Goal: Information Seeking & Learning: Learn about a topic

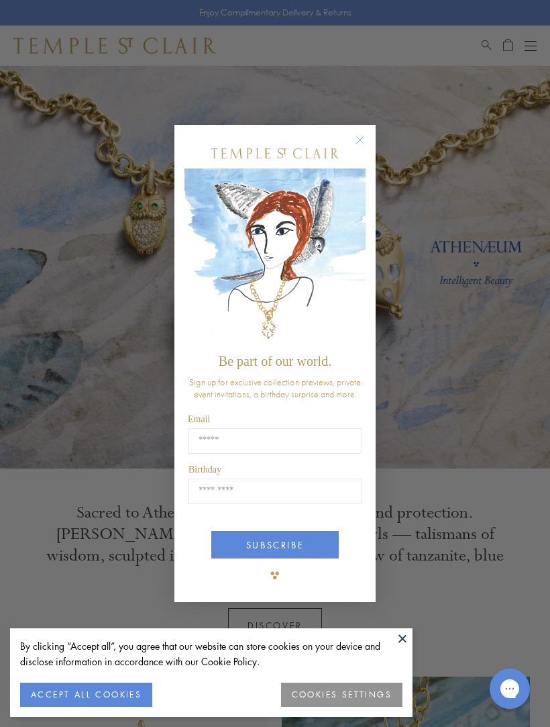
click at [365, 136] on circle "Close dialog" at bounding box center [360, 140] width 16 height 16
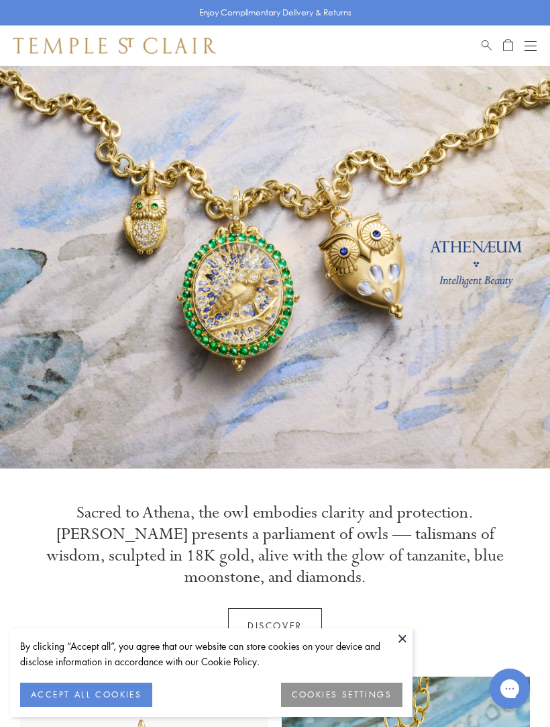
click at [350, 693] on button "COOKIES SETTINGS" at bounding box center [341, 695] width 121 height 24
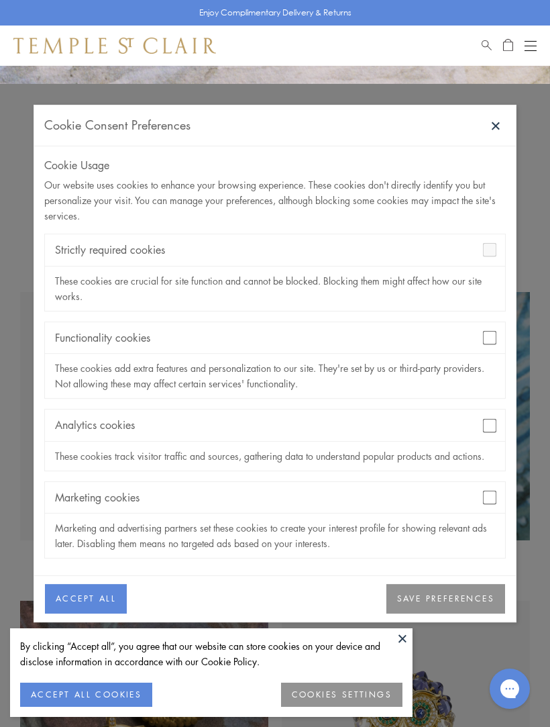
scroll to position [383, 0]
click at [481, 614] on button "SAVE PREFERENCES" at bounding box center [446, 600] width 119 height 30
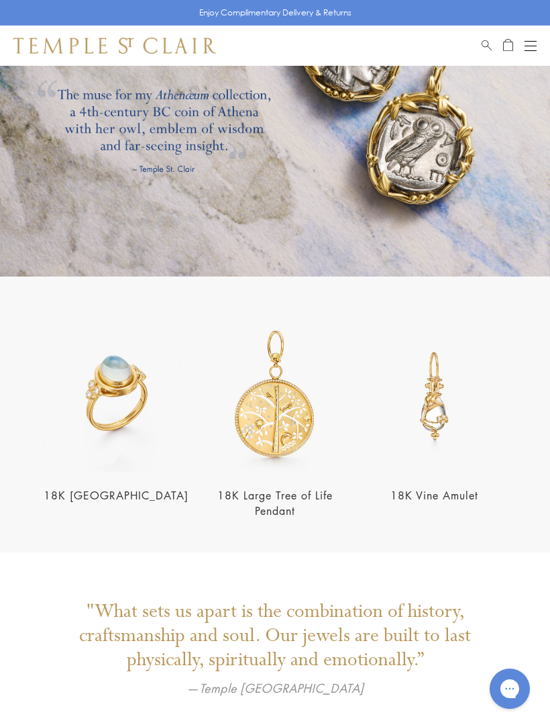
scroll to position [1742, 0]
click at [289, 485] on div "18K Large Tree of Life Pendant" at bounding box center [274, 420] width 151 height 198
click at [291, 497] on link "18K Large Tree of Life Pendant" at bounding box center [274, 504] width 115 height 30
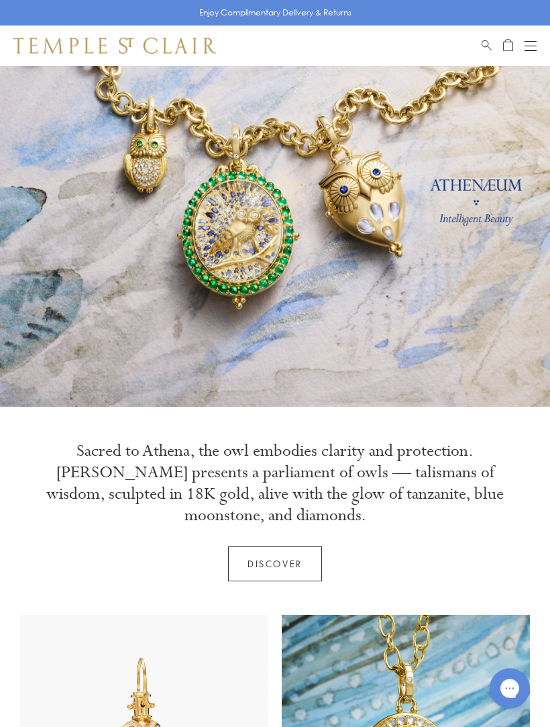
scroll to position [0, 0]
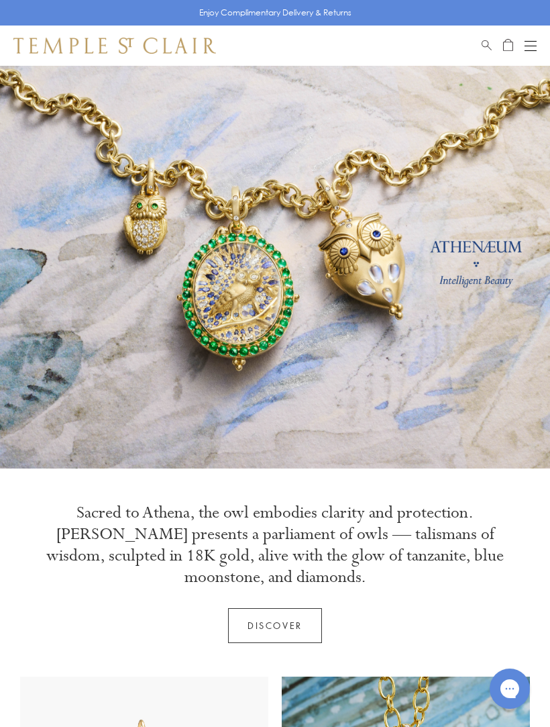
click at [534, 43] on button "Open navigation" at bounding box center [531, 46] width 12 height 16
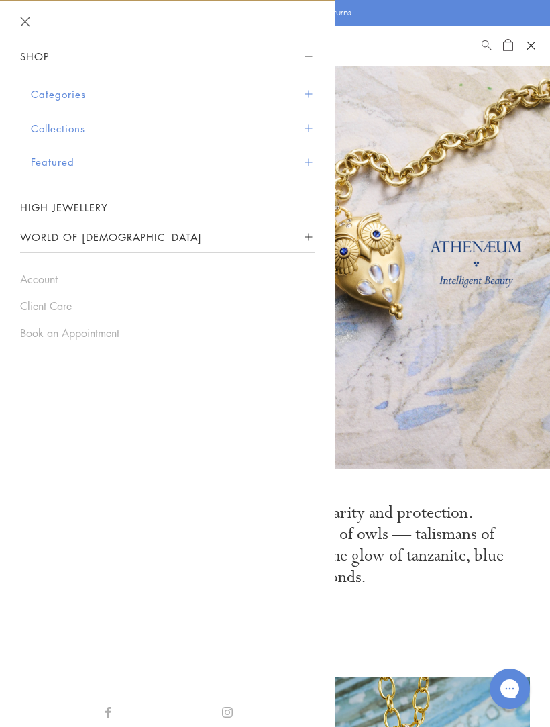
click at [309, 97] on button "Categories" at bounding box center [173, 94] width 285 height 34
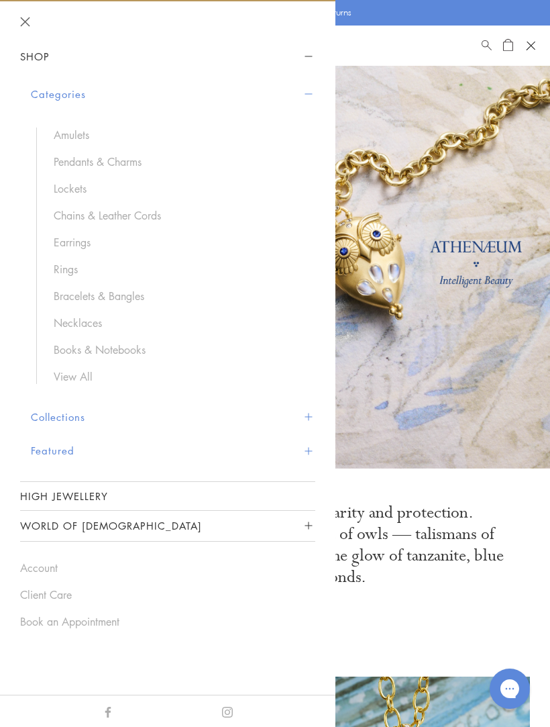
click at [105, 321] on link "Necklaces" at bounding box center [178, 322] width 248 height 15
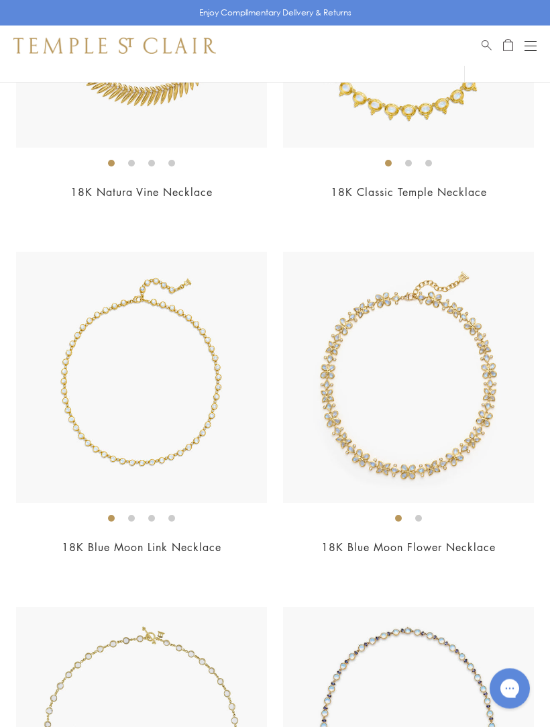
scroll to position [4943, 0]
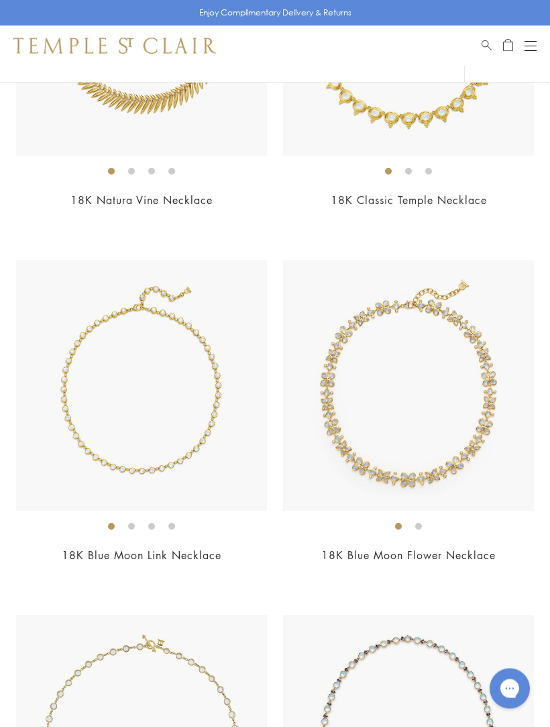
click at [530, 44] on button "Open navigation" at bounding box center [531, 46] width 12 height 16
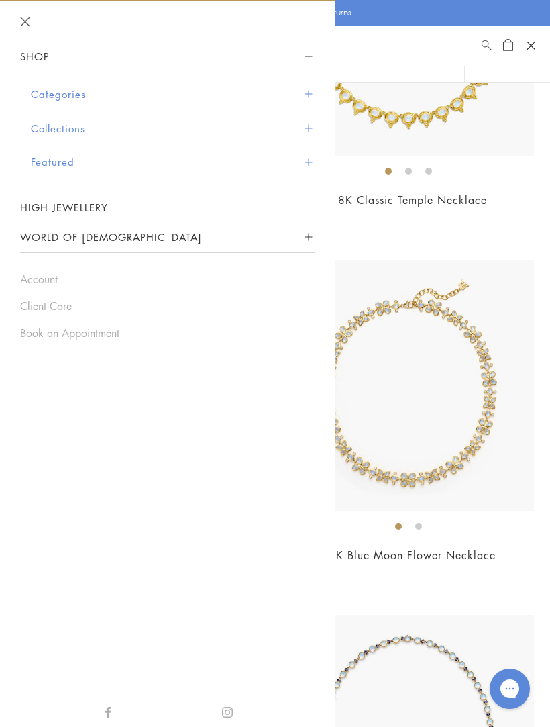
click at [307, 99] on button "Categories" at bounding box center [173, 94] width 285 height 34
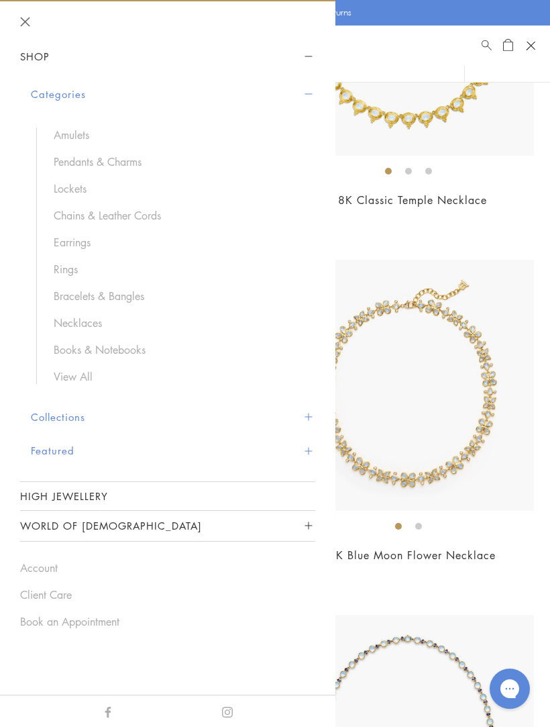
click at [143, 162] on link "Pendants & Charms" at bounding box center [178, 161] width 248 height 15
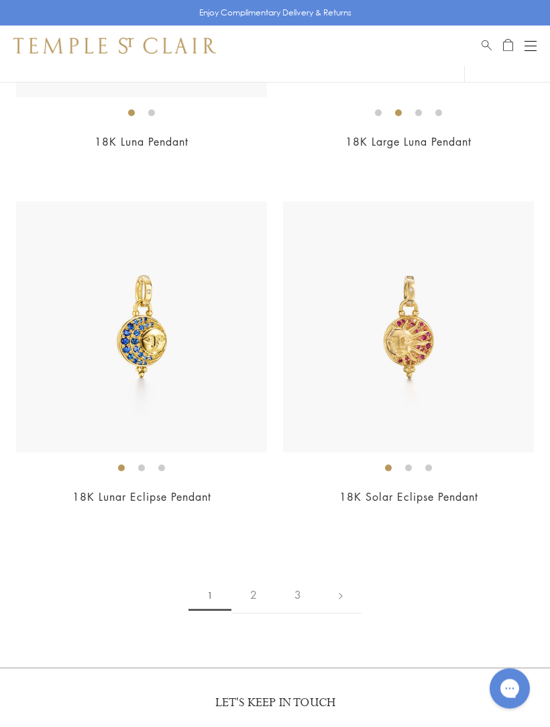
scroll to position [11039, 0]
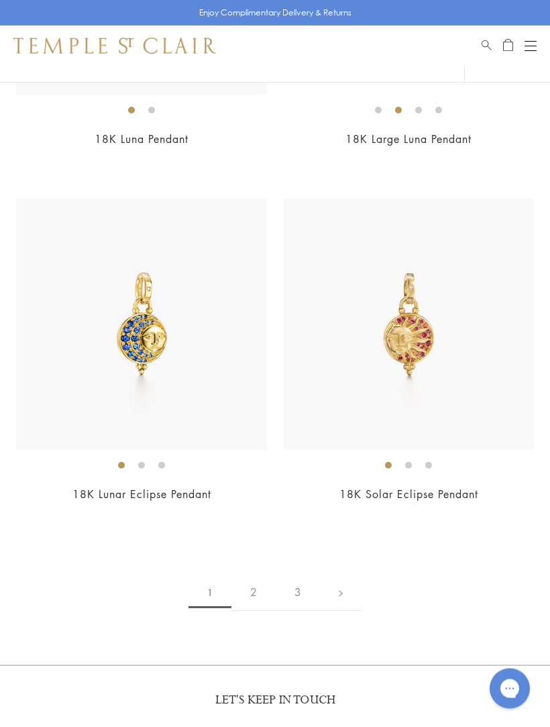
click at [262, 575] on link "2" at bounding box center [254, 593] width 44 height 37
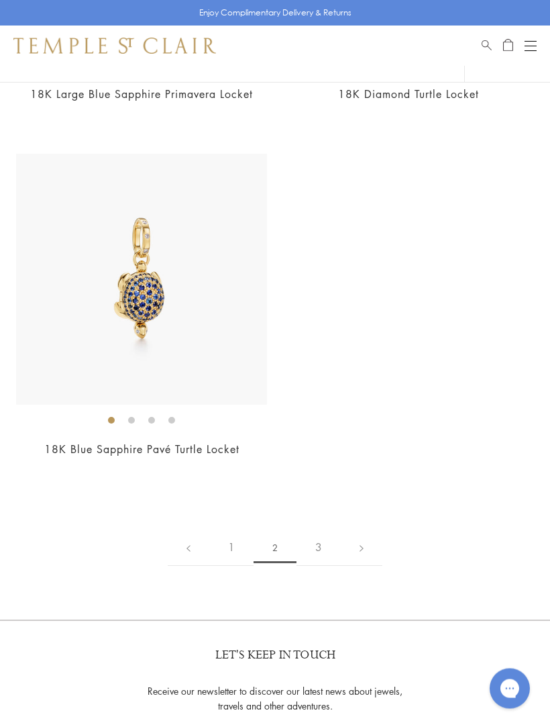
scroll to position [10025, 0]
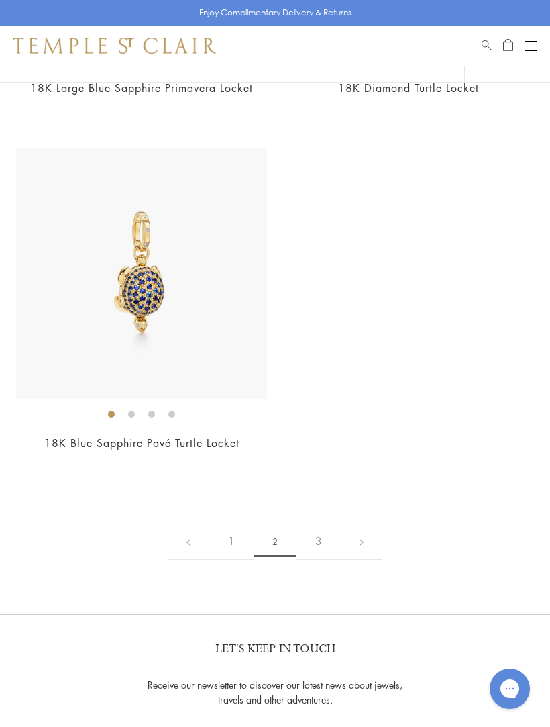
click at [327, 524] on link "3" at bounding box center [319, 541] width 44 height 37
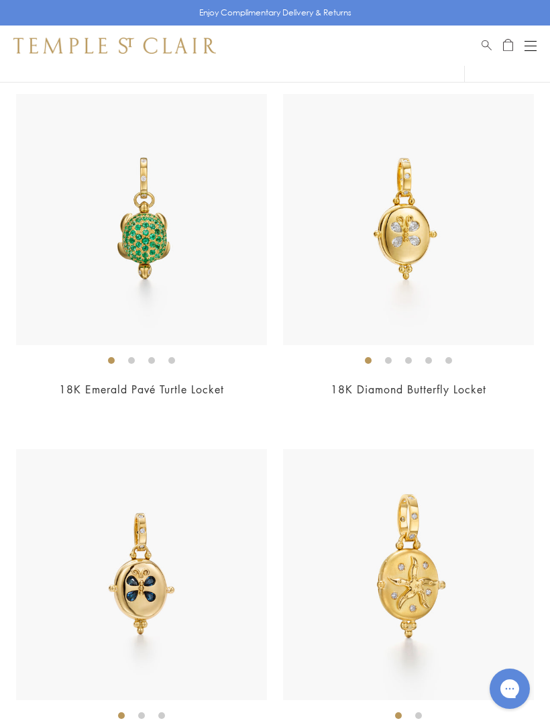
scroll to position [138, 0]
